Goal: Task Accomplishment & Management: Manage account settings

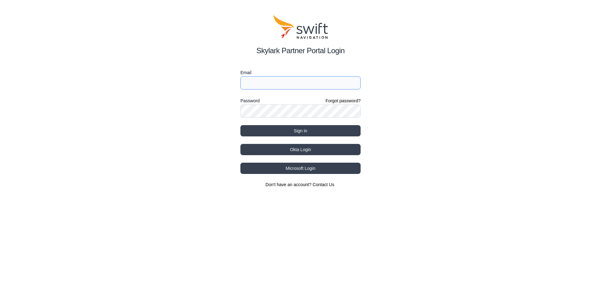
click at [279, 89] on input "Email" at bounding box center [300, 82] width 120 height 13
type input "[PERSON_NAME][EMAIL_ADDRESS][PERSON_NAME][DOMAIN_NAME]"
click at [240, 125] on button "Sign in" at bounding box center [300, 130] width 120 height 11
click at [165, 107] on div "Skylark Partner Portal Login Email [PERSON_NAME][EMAIL_ADDRESS][PERSON_NAME][DO…" at bounding box center [300, 101] width 601 height 203
click at [240, 125] on button "Sign in" at bounding box center [300, 130] width 120 height 11
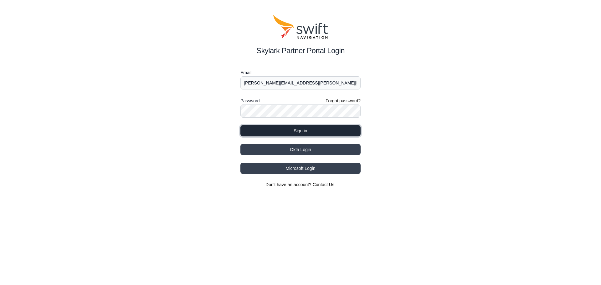
click at [252, 132] on button "Sign in" at bounding box center [300, 130] width 120 height 11
click at [185, 109] on div "Skylark Partner Portal Login Email [PERSON_NAME][EMAIL_ADDRESS][PERSON_NAME][DO…" at bounding box center [300, 101] width 601 height 203
click at [240, 125] on button "Sign in" at bounding box center [300, 130] width 120 height 11
click at [312, 130] on button "Sign in" at bounding box center [300, 130] width 120 height 11
click at [492, 193] on div "Skylark Partner Portal Login Email [PERSON_NAME][EMAIL_ADDRESS][PERSON_NAME][DO…" at bounding box center [300, 101] width 601 height 203
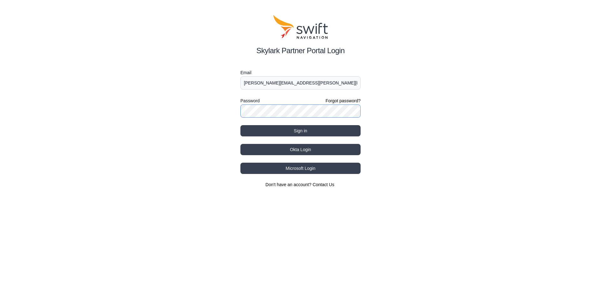
click at [218, 106] on div "Skylark Partner Portal Login Email [PERSON_NAME][EMAIL_ADDRESS][PERSON_NAME][DO…" at bounding box center [300, 101] width 601 height 203
click at [240, 125] on button "Sign in" at bounding box center [300, 130] width 120 height 11
click at [250, 137] on div "Email [PERSON_NAME][EMAIL_ADDRESS][PERSON_NAME][DOMAIN_NAME] Password Forgot pa…" at bounding box center [300, 128] width 120 height 119
click at [251, 135] on button "Sign in" at bounding box center [300, 130] width 120 height 11
click at [354, 102] on link "Forgot password?" at bounding box center [343, 101] width 35 height 6
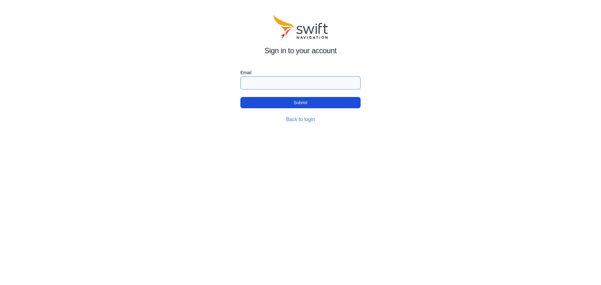
click at [255, 83] on input "Email" at bounding box center [300, 82] width 120 height 13
type input "[PERSON_NAME][EMAIL_ADDRESS][PERSON_NAME][DOMAIN_NAME]"
click at [240, 97] on button "Submit" at bounding box center [300, 102] width 120 height 11
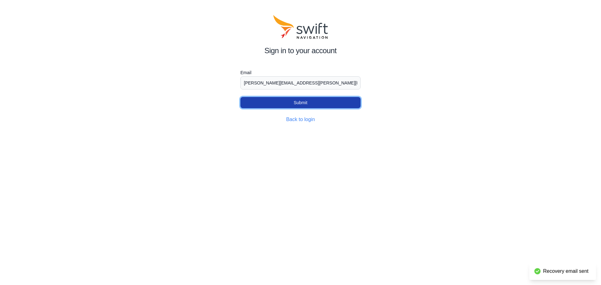
click at [304, 105] on button "Submit" at bounding box center [300, 102] width 120 height 11
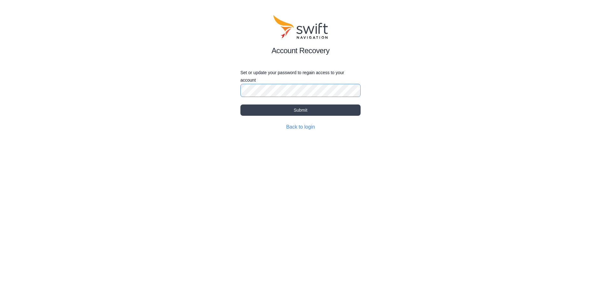
click at [240, 105] on button "Submit" at bounding box center [300, 110] width 120 height 11
select select
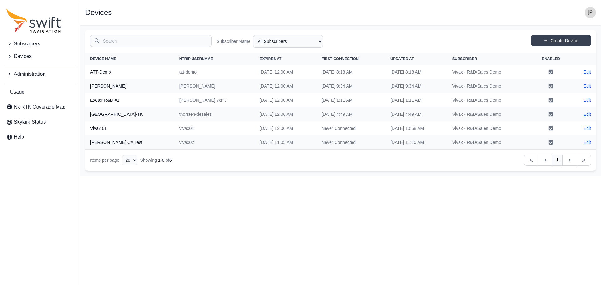
click at [105, 142] on th "Josue CA Test" at bounding box center [129, 143] width 89 height 14
click at [587, 142] on link "Edit" at bounding box center [588, 142] width 8 height 6
select select "82a2a5eb-3832-4f72-bc25-e59e91b5abd3"
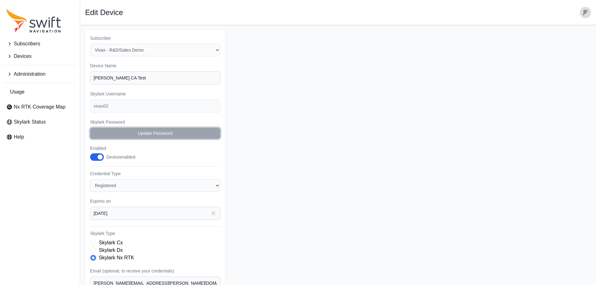
click at [143, 135] on button "Update Password" at bounding box center [155, 133] width 130 height 11
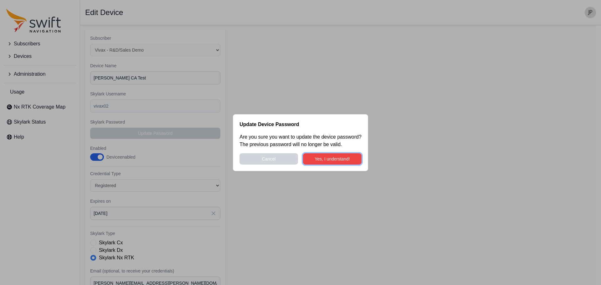
click at [341, 161] on button "Yes, I understand!" at bounding box center [332, 158] width 59 height 11
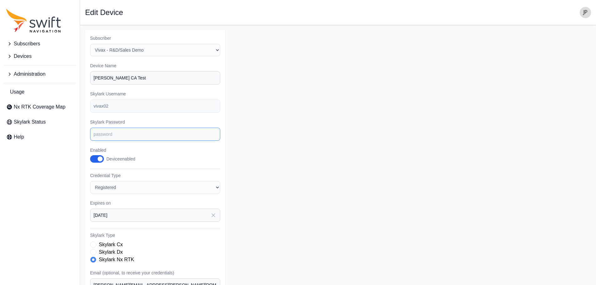
click at [121, 136] on input "Skylark Password" at bounding box center [155, 134] width 130 height 13
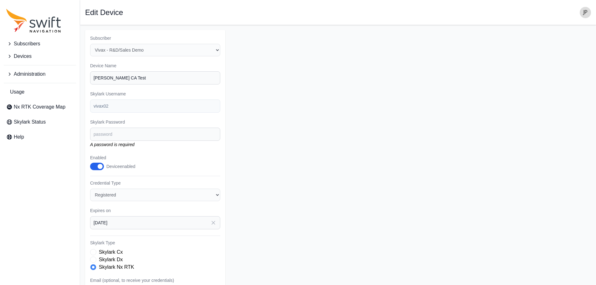
click at [122, 114] on div "Subscriber Select a Subscriber Vivax - R&D/Sales Demo Device Name Josue CA Test…" at bounding box center [155, 202] width 140 height 345
click at [122, 136] on input "Skylark Password" at bounding box center [155, 134] width 130 height 13
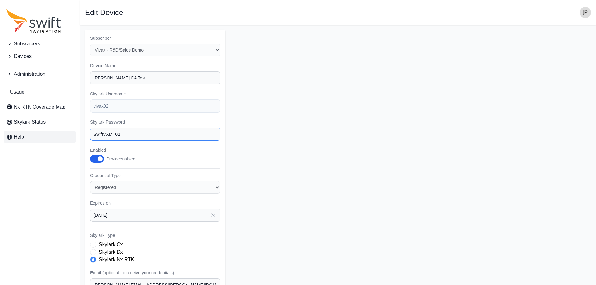
drag, startPoint x: 137, startPoint y: 135, endPoint x: 6, endPoint y: 143, distance: 130.8
click at [6, 143] on div "Subscribers Devices Administration Usage Nx RTK Coverage Map Skylark Status Hel…" at bounding box center [298, 199] width 596 height 348
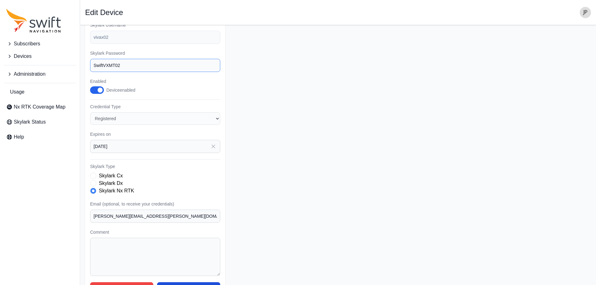
scroll to position [87, 0]
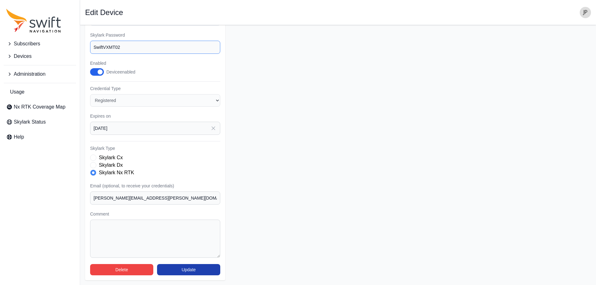
type input "SwiftVXMT02"
click at [183, 269] on button "Update" at bounding box center [188, 269] width 63 height 11
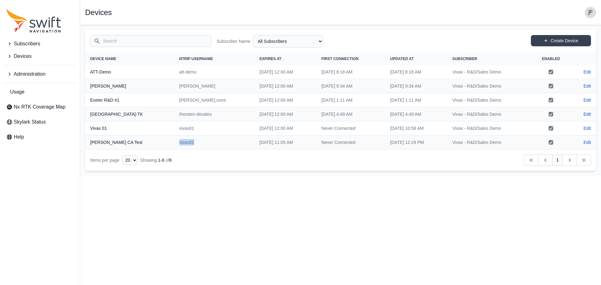
drag, startPoint x: 141, startPoint y: 144, endPoint x: 165, endPoint y: 143, distance: 23.8
click at [174, 143] on td "vivax02" at bounding box center [214, 143] width 80 height 14
